Goal: Information Seeking & Learning: Check status

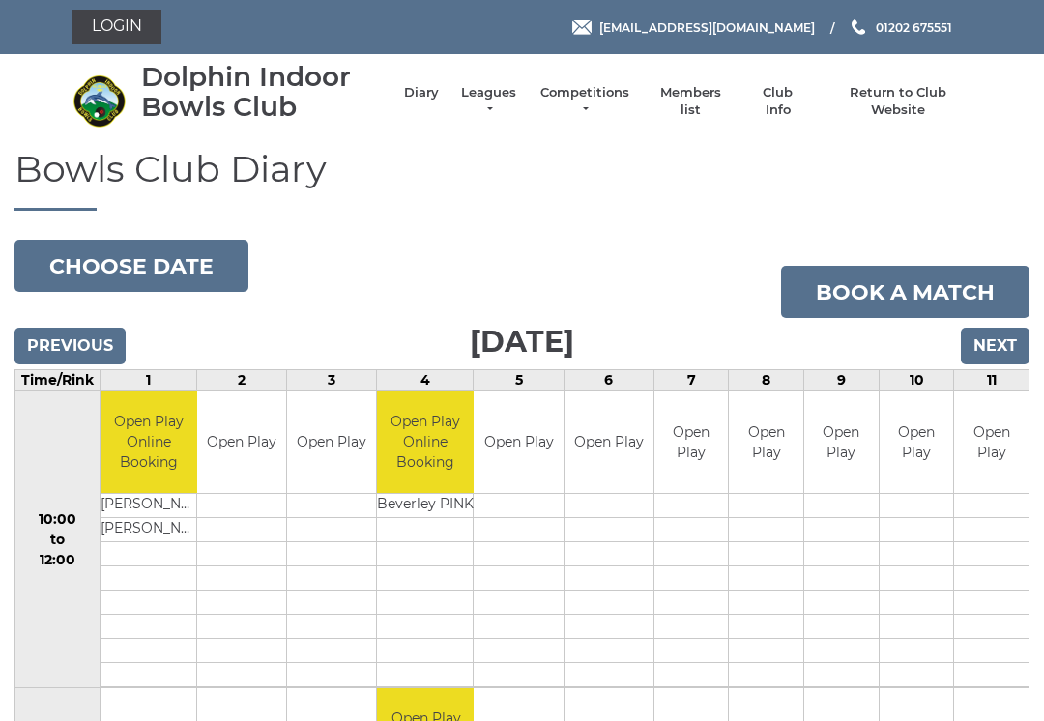
click at [1002, 345] on input "Next" at bounding box center [995, 346] width 69 height 37
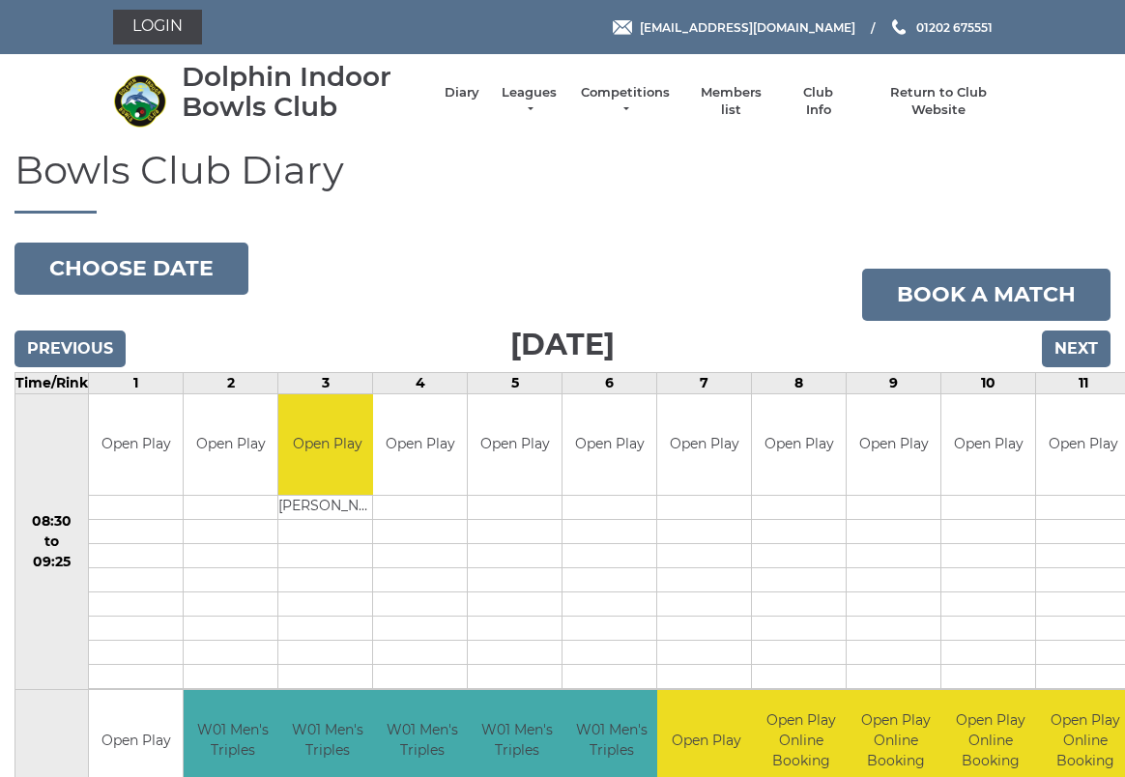
click at [553, 93] on li "Leagues Club leagues - Winter 2025/2026 Club leagues - Summer 2025 Club leagues…" at bounding box center [519, 101] width 80 height 54
click at [551, 98] on link "Leagues" at bounding box center [529, 101] width 61 height 35
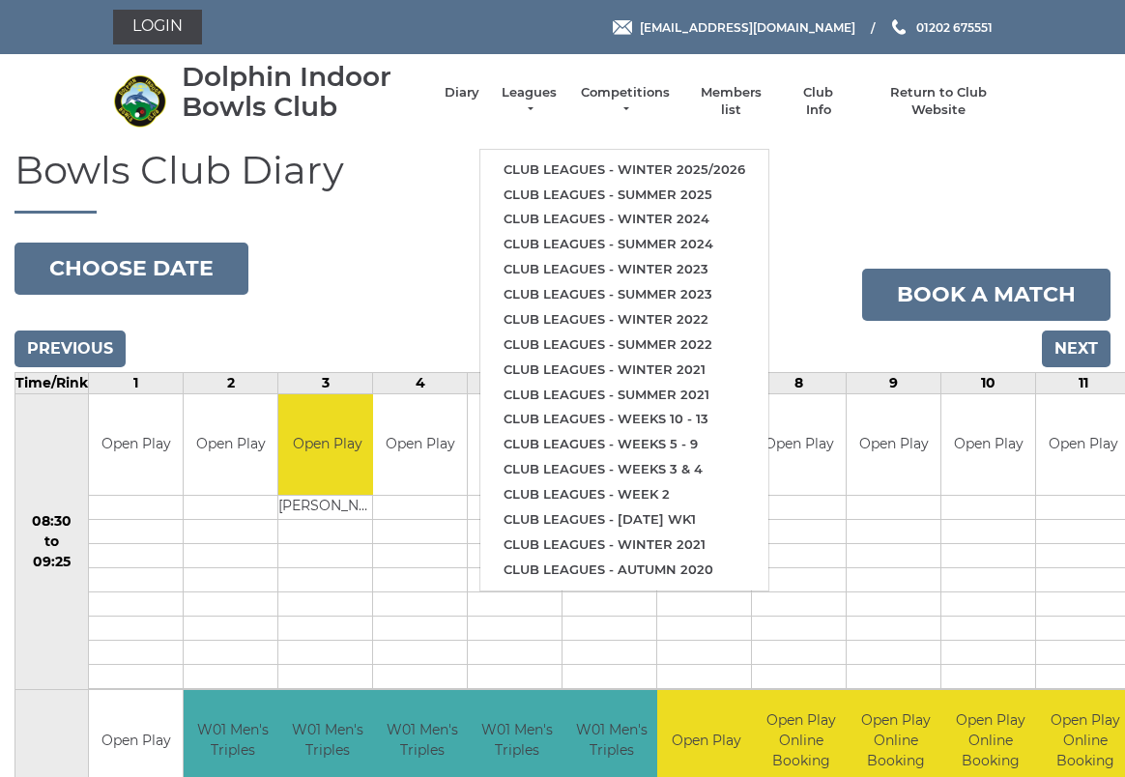
click at [554, 159] on link "Club leagues - Winter 2025/2026" at bounding box center [624, 170] width 288 height 25
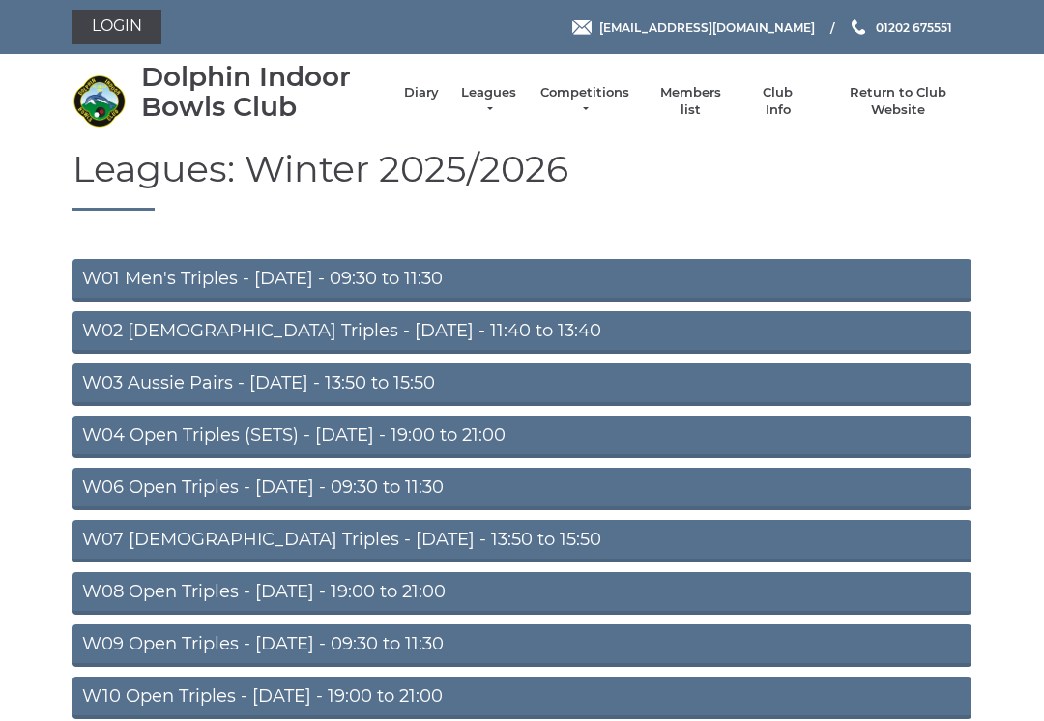
click at [134, 438] on link "W04 Open Triples (SETS) - [DATE] - 19:00 to 21:00" at bounding box center [521, 437] width 899 height 43
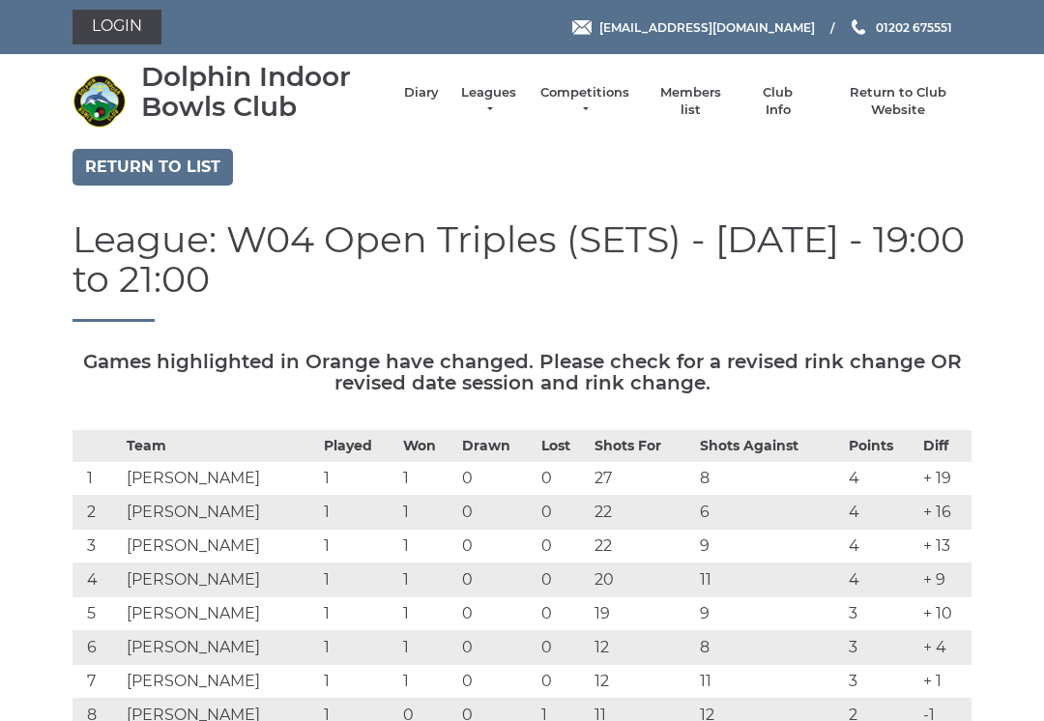
click at [151, 164] on link "Return to list" at bounding box center [152, 167] width 160 height 37
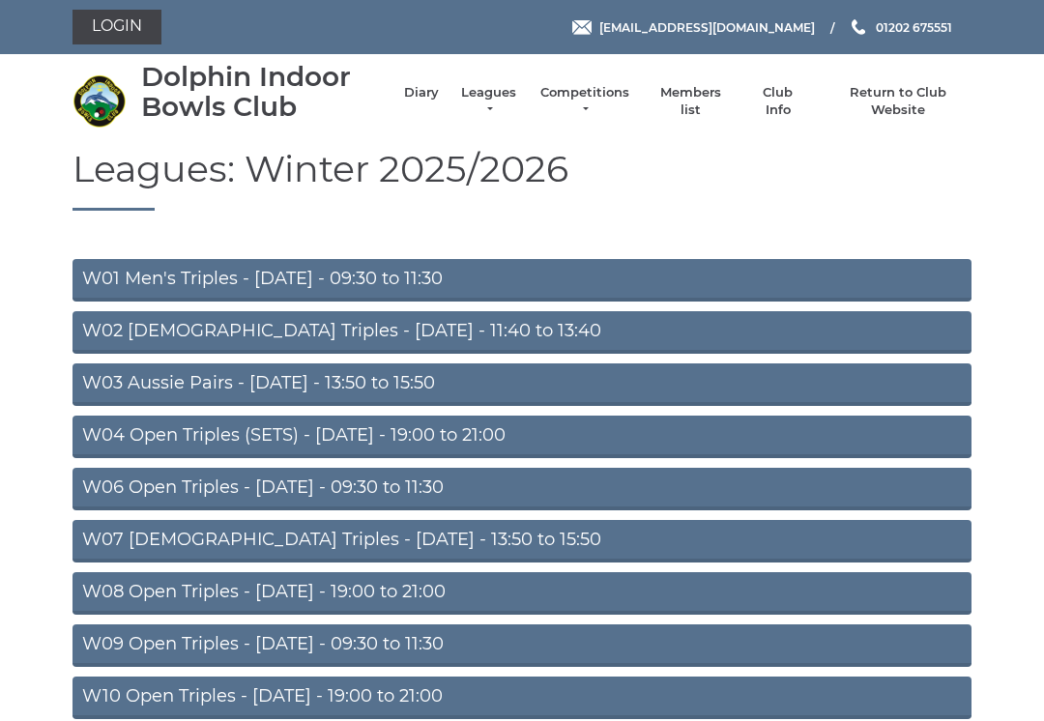
click at [899, 106] on link "Return to Club Website" at bounding box center [898, 101] width 146 height 35
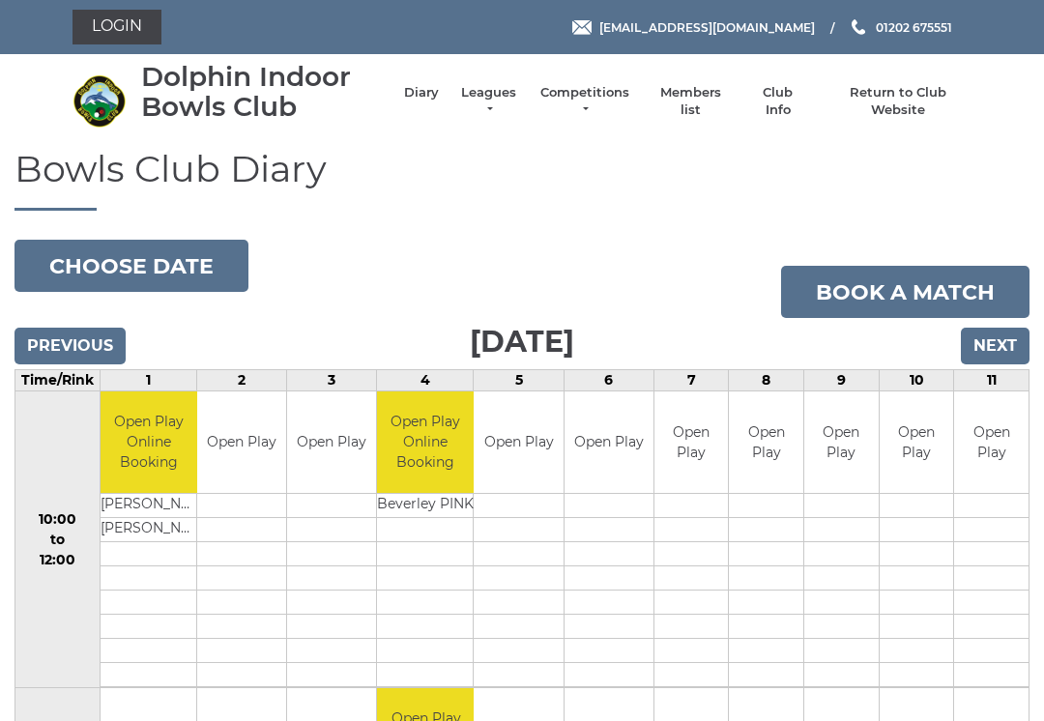
click at [92, 261] on button "Choose date" at bounding box center [131, 266] width 234 height 52
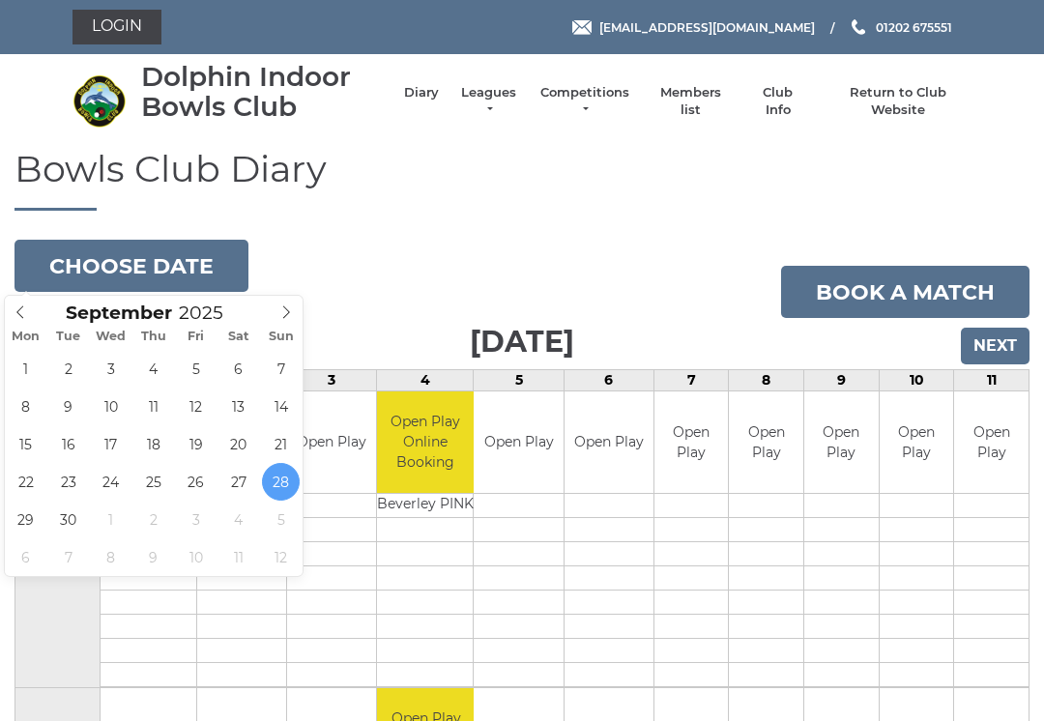
click at [275, 306] on span at bounding box center [287, 309] width 32 height 27
type input "[DATE]"
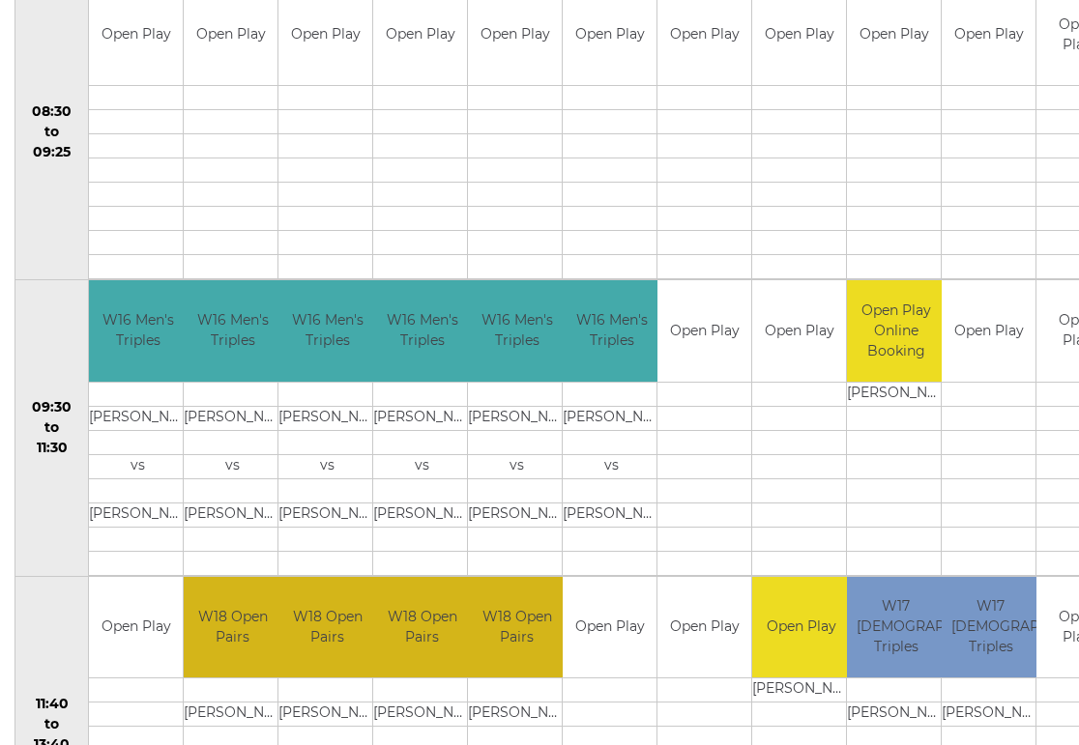
scroll to position [514, 0]
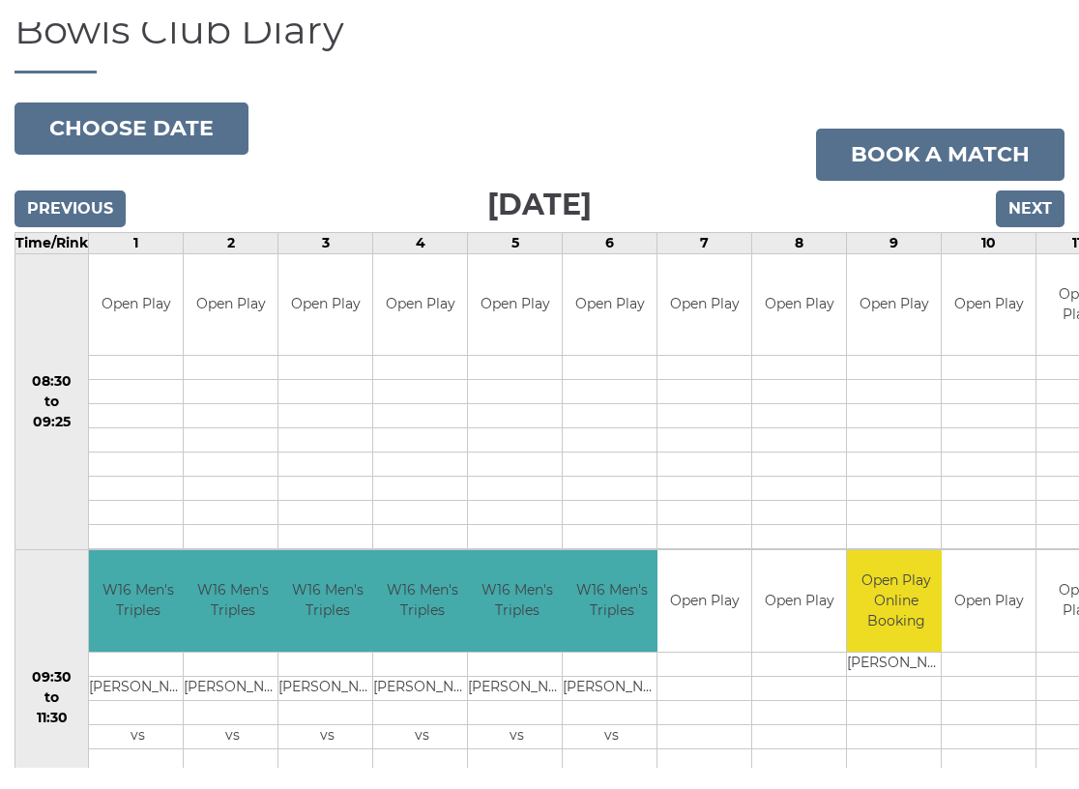
scroll to position [0, 0]
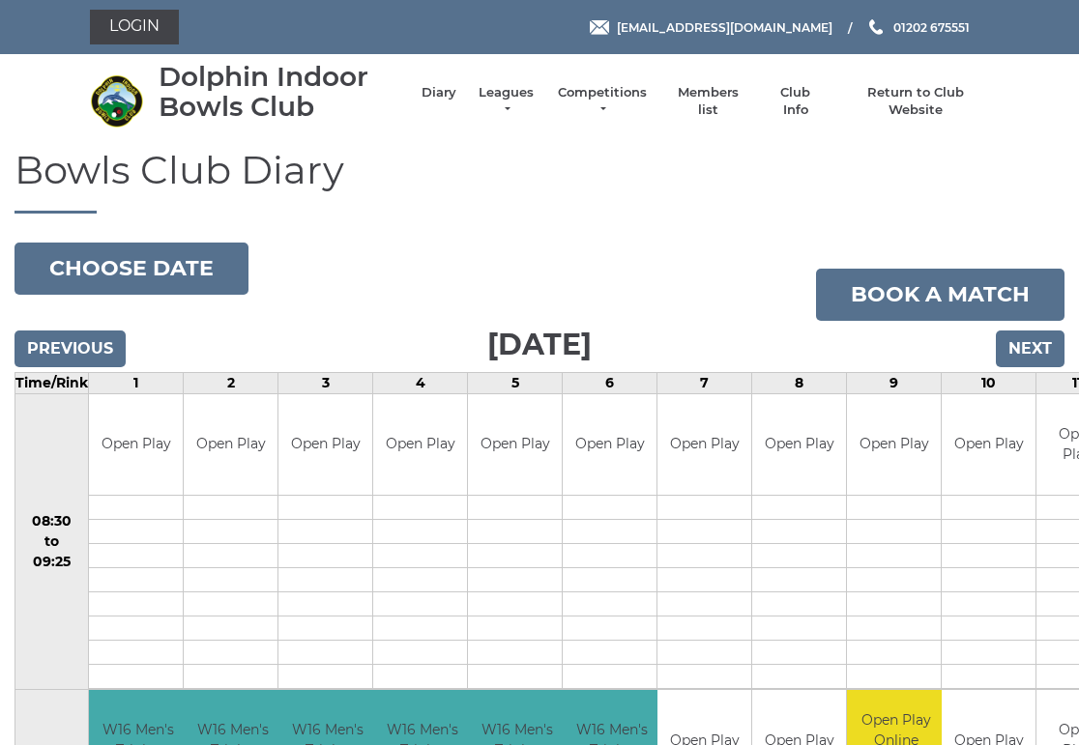
click at [926, 100] on link "Return to Club Website" at bounding box center [916, 101] width 146 height 35
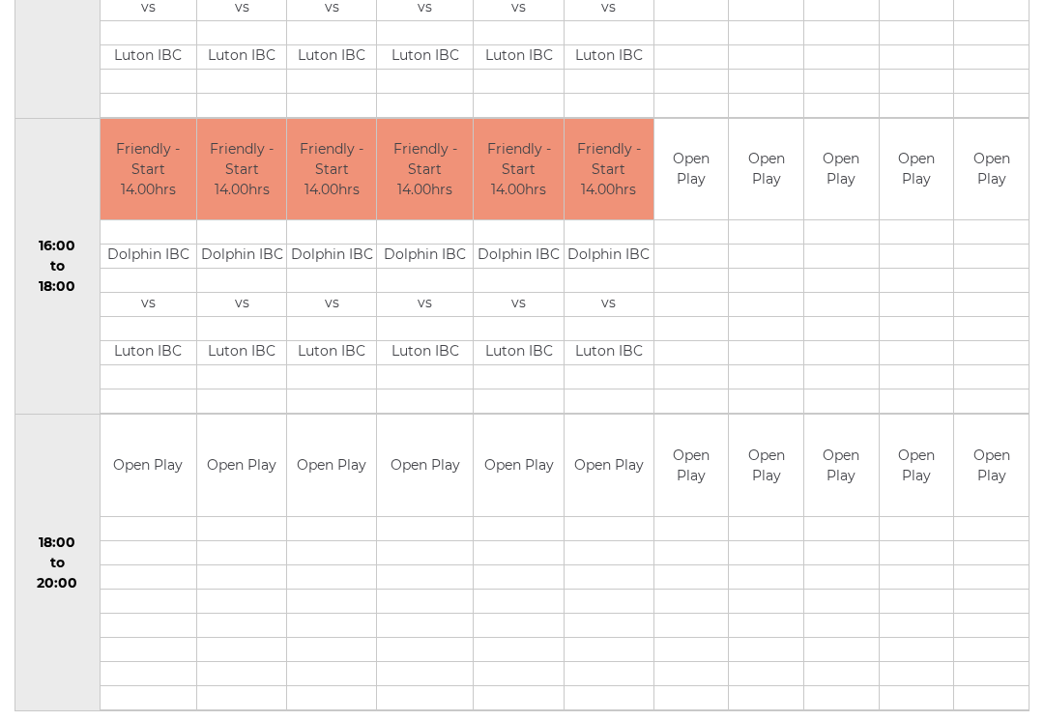
scroll to position [1176, 0]
